Goal: Navigation & Orientation: Find specific page/section

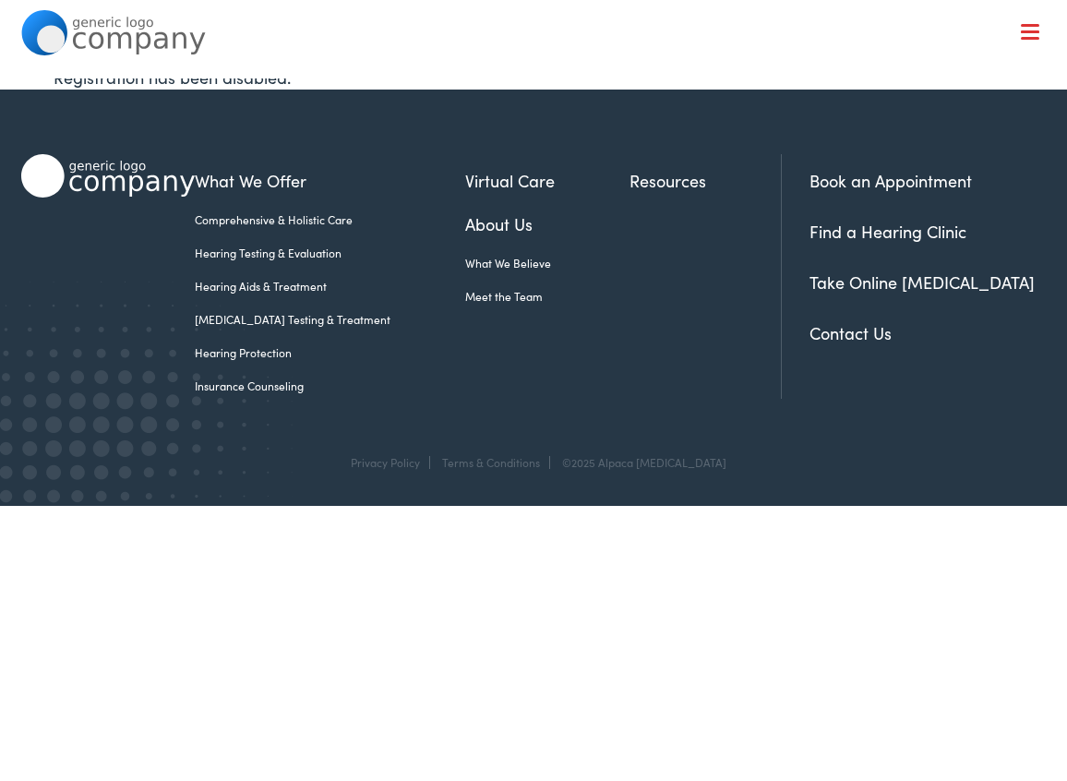
click at [1027, 42] on nav "What We Offer Comprehensive & Holistic Care Hearing Testing & Evaluation Hearin…" at bounding box center [533, 160] width 1024 height 320
click at [1028, 30] on span at bounding box center [1030, 31] width 18 height 3
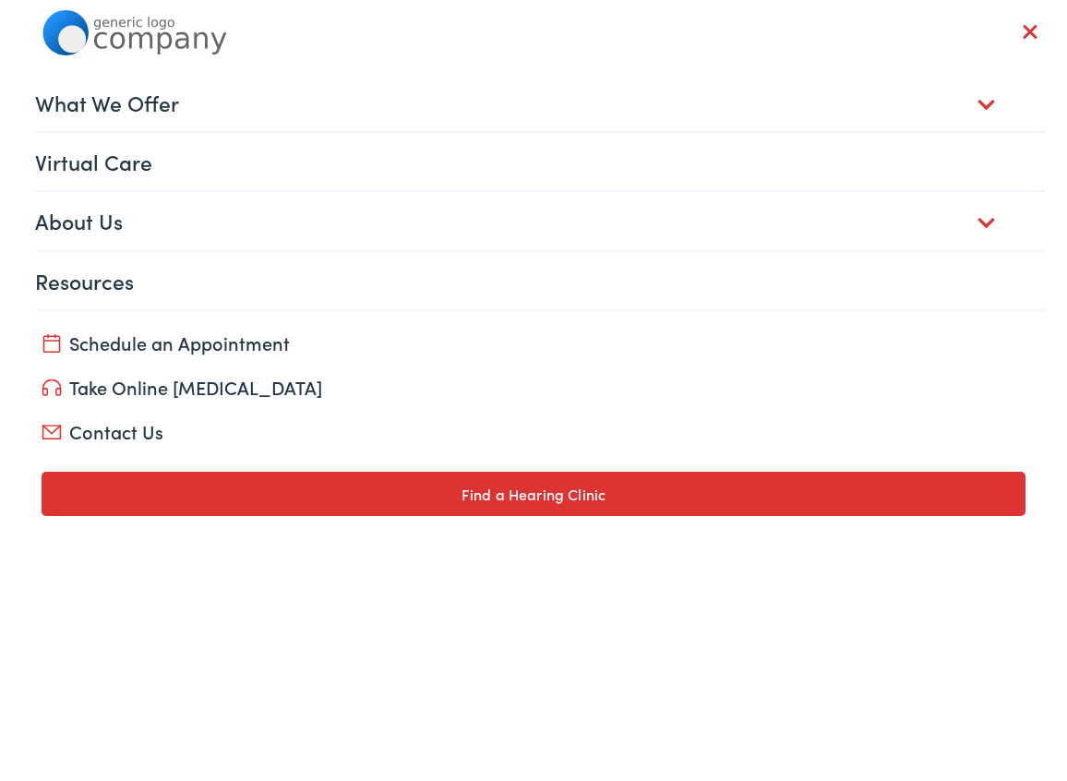
click at [1002, 96] on link "What We Offer" at bounding box center [540, 102] width 1010 height 57
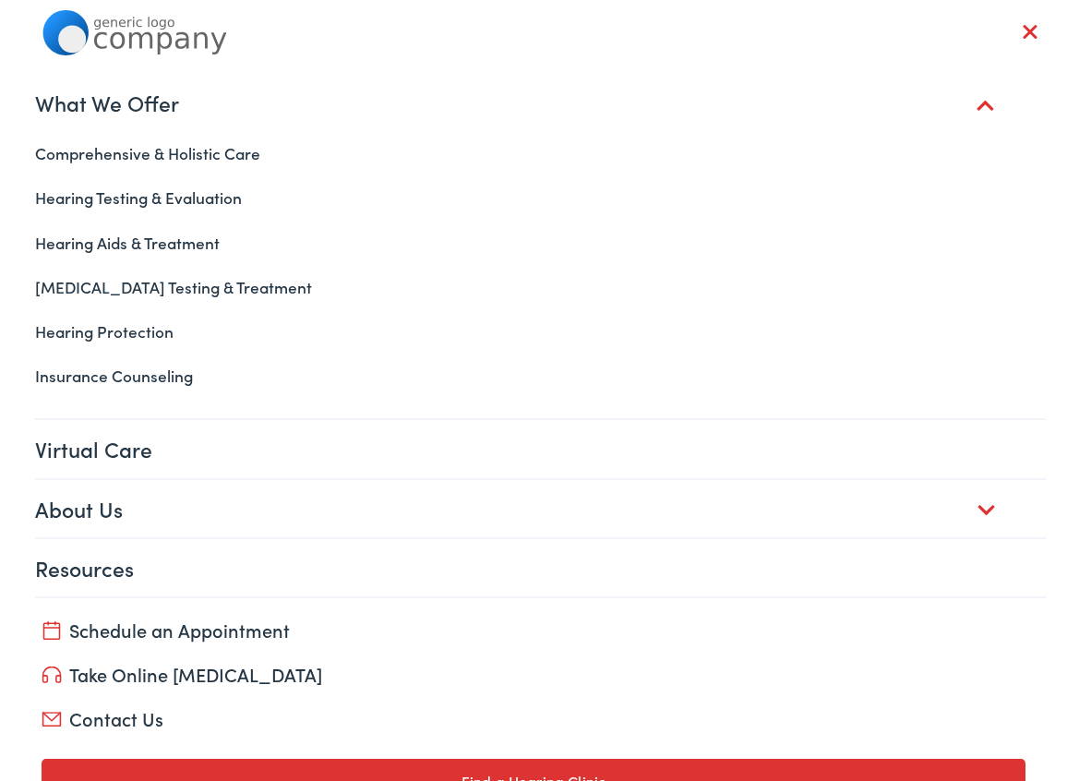
click at [998, 96] on link "What We Offer" at bounding box center [540, 102] width 1010 height 57
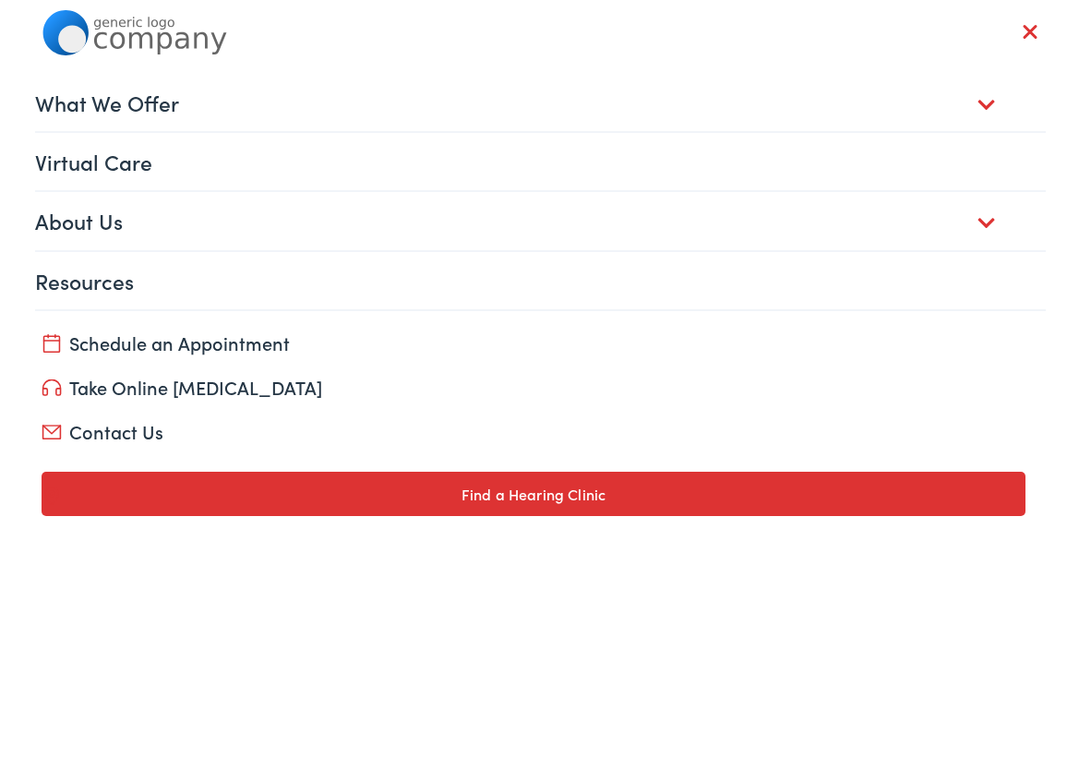
click at [979, 222] on link "About Us" at bounding box center [540, 220] width 1010 height 57
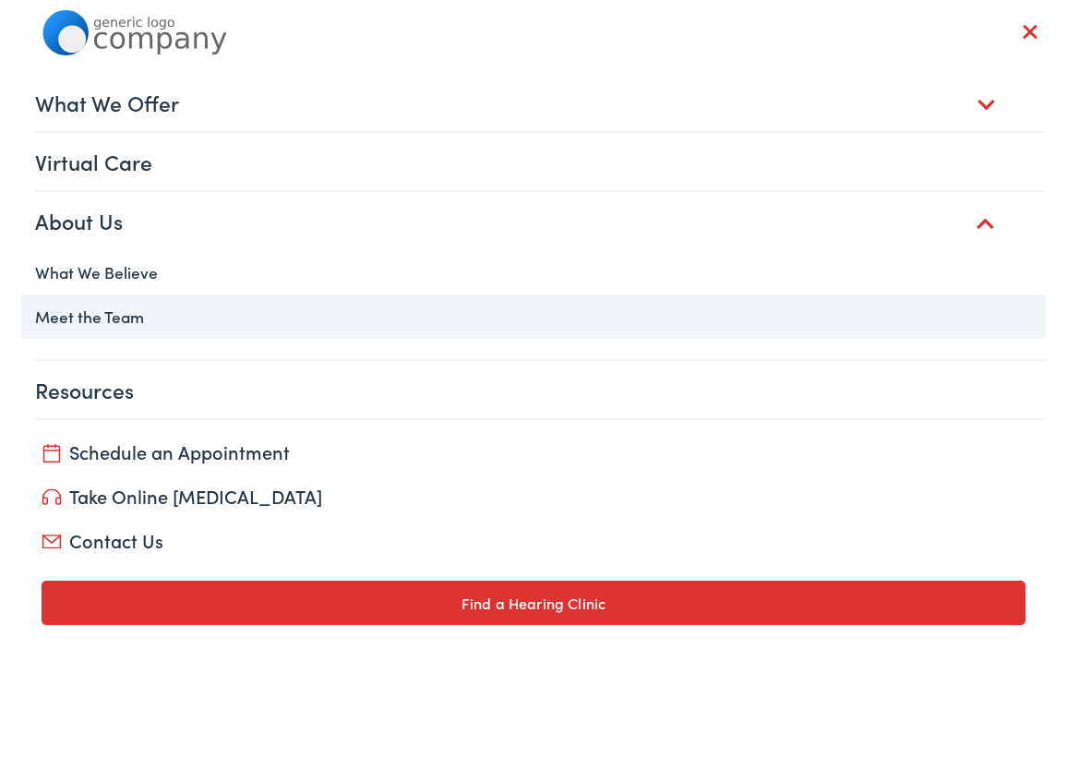
click at [120, 322] on link "Meet the Team" at bounding box center [533, 316] width 1024 height 44
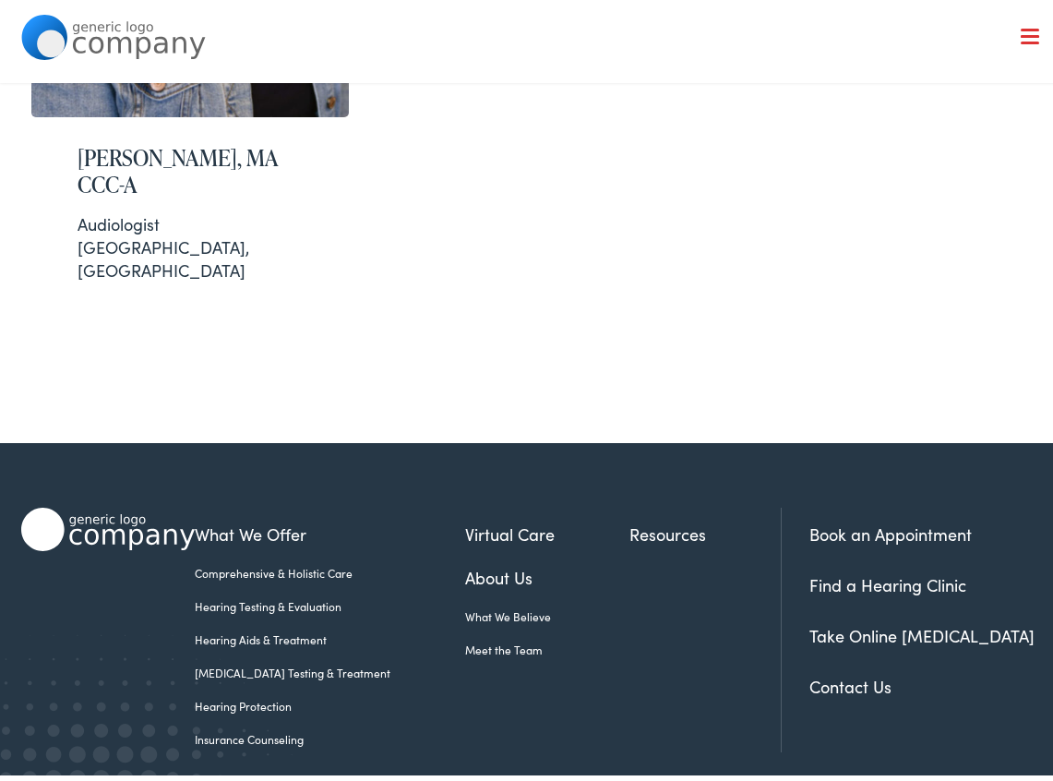
scroll to position [689, 0]
